Goal: Information Seeking & Learning: Learn about a topic

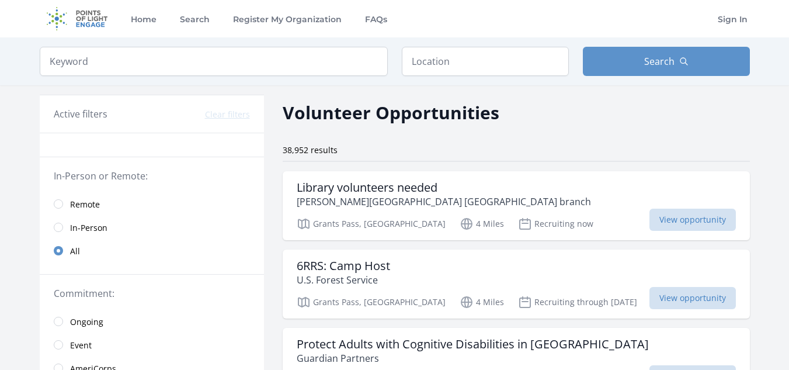
click at [74, 206] on span "Remote" at bounding box center [85, 205] width 30 height 12
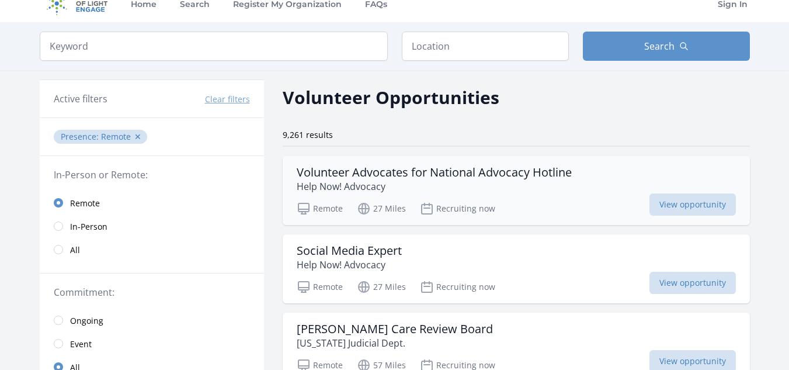
scroll to position [16, 0]
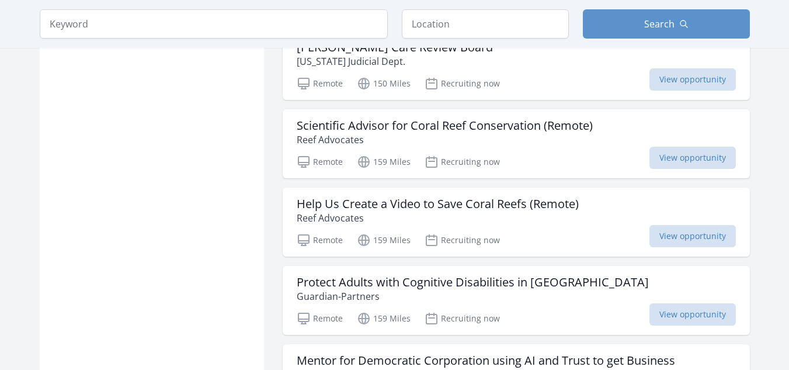
scroll to position [1091, 0]
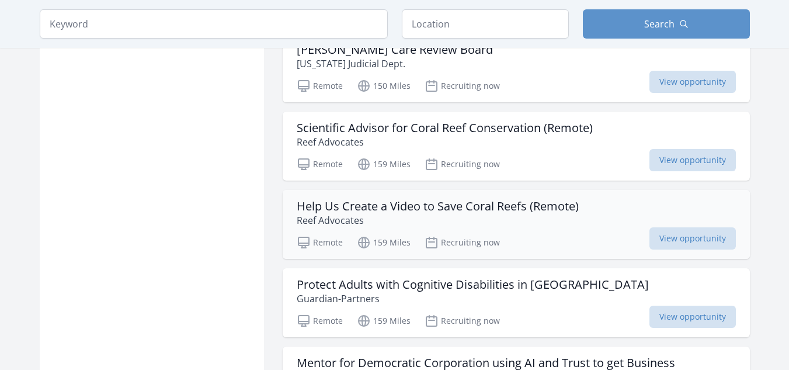
click at [369, 209] on h3 "Help Us Create a Video to Save Coral Reefs (Remote)" at bounding box center [438, 206] width 282 height 14
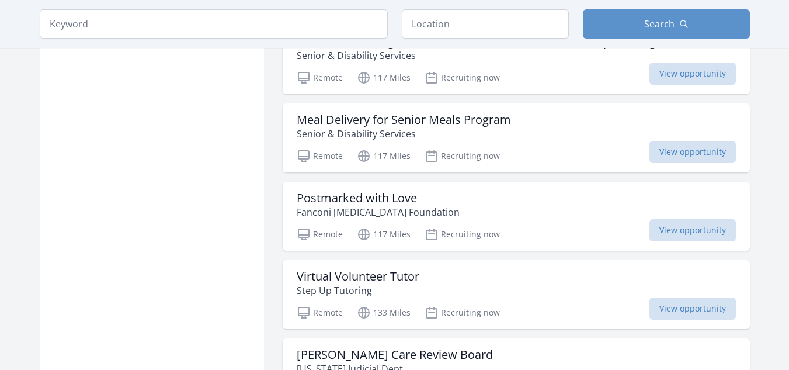
scroll to position [786, 0]
click at [355, 190] on div "Postmarked with Love Fanconi Cancer Foundation Remote 117 Miles Recruiting now …" at bounding box center [516, 216] width 467 height 69
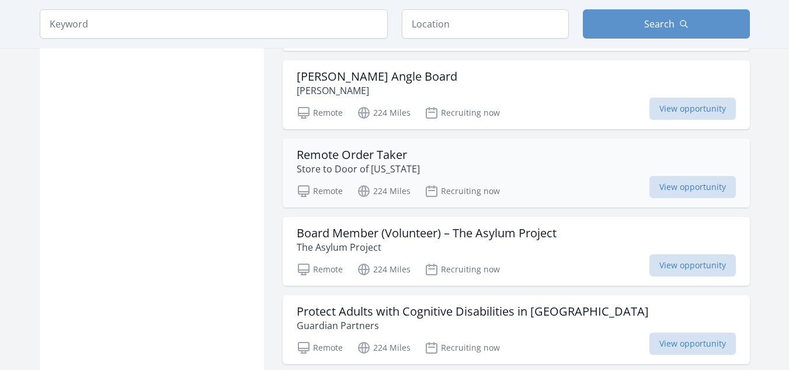
scroll to position [2751, 0]
click at [367, 147] on h3 "Remote Order Taker" at bounding box center [358, 154] width 123 height 14
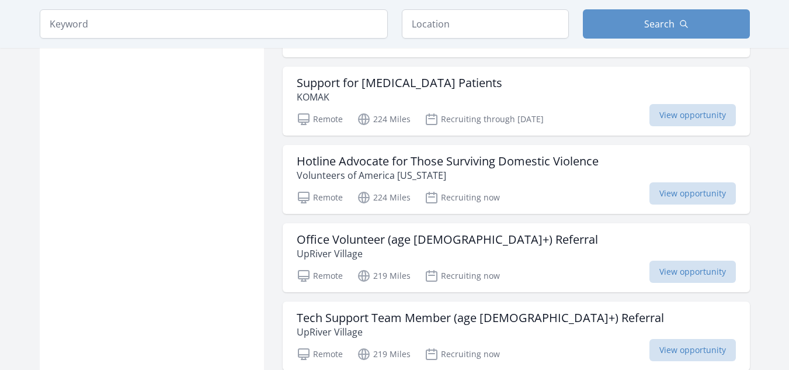
scroll to position [3136, 0]
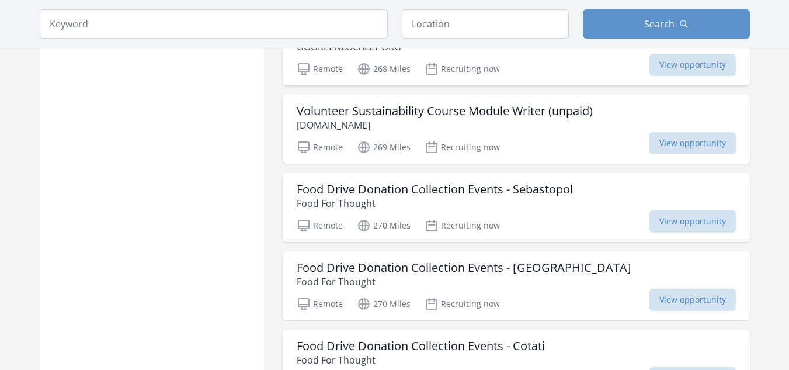
scroll to position [5971, 0]
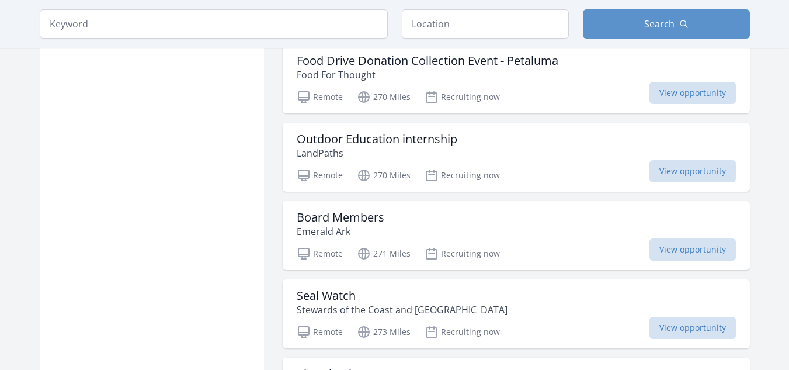
scroll to position [6331, 0]
click at [346, 288] on h3 "Seal Watch" at bounding box center [402, 295] width 211 height 14
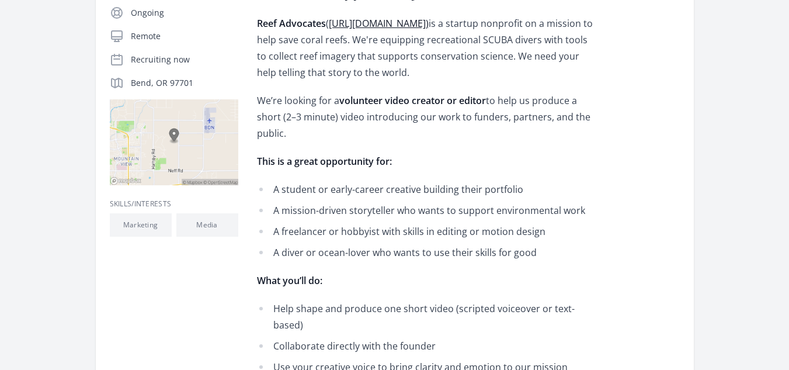
scroll to position [262, 0]
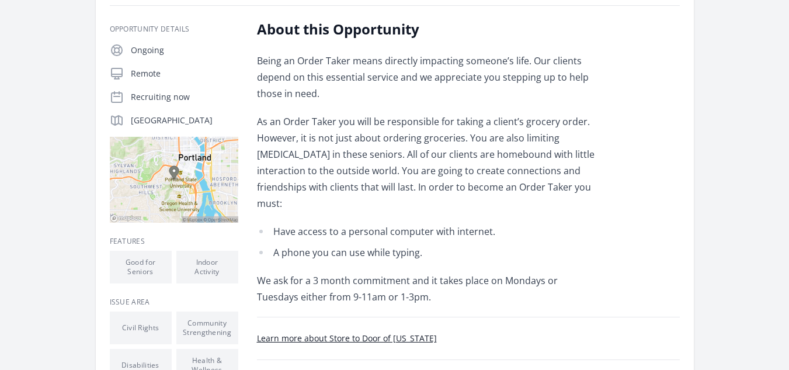
scroll to position [197, 0]
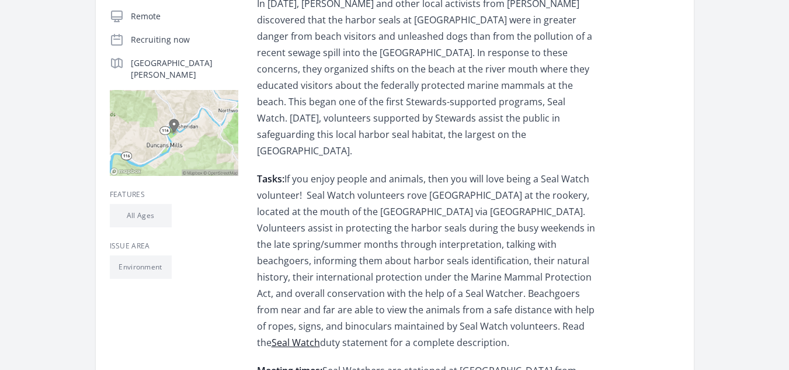
scroll to position [273, 0]
